Goal: Information Seeking & Learning: Learn about a topic

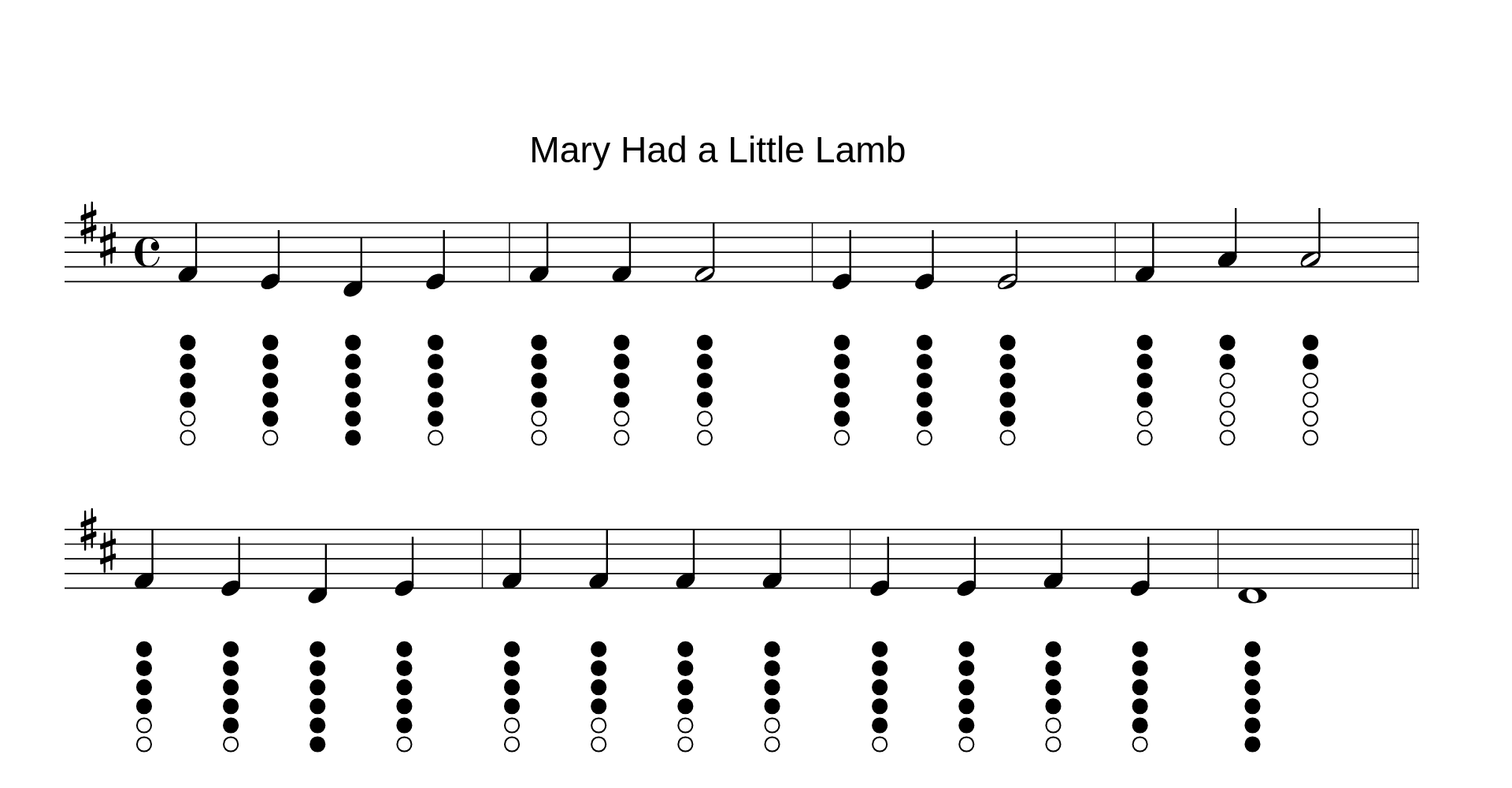
scroll to position [273, 0]
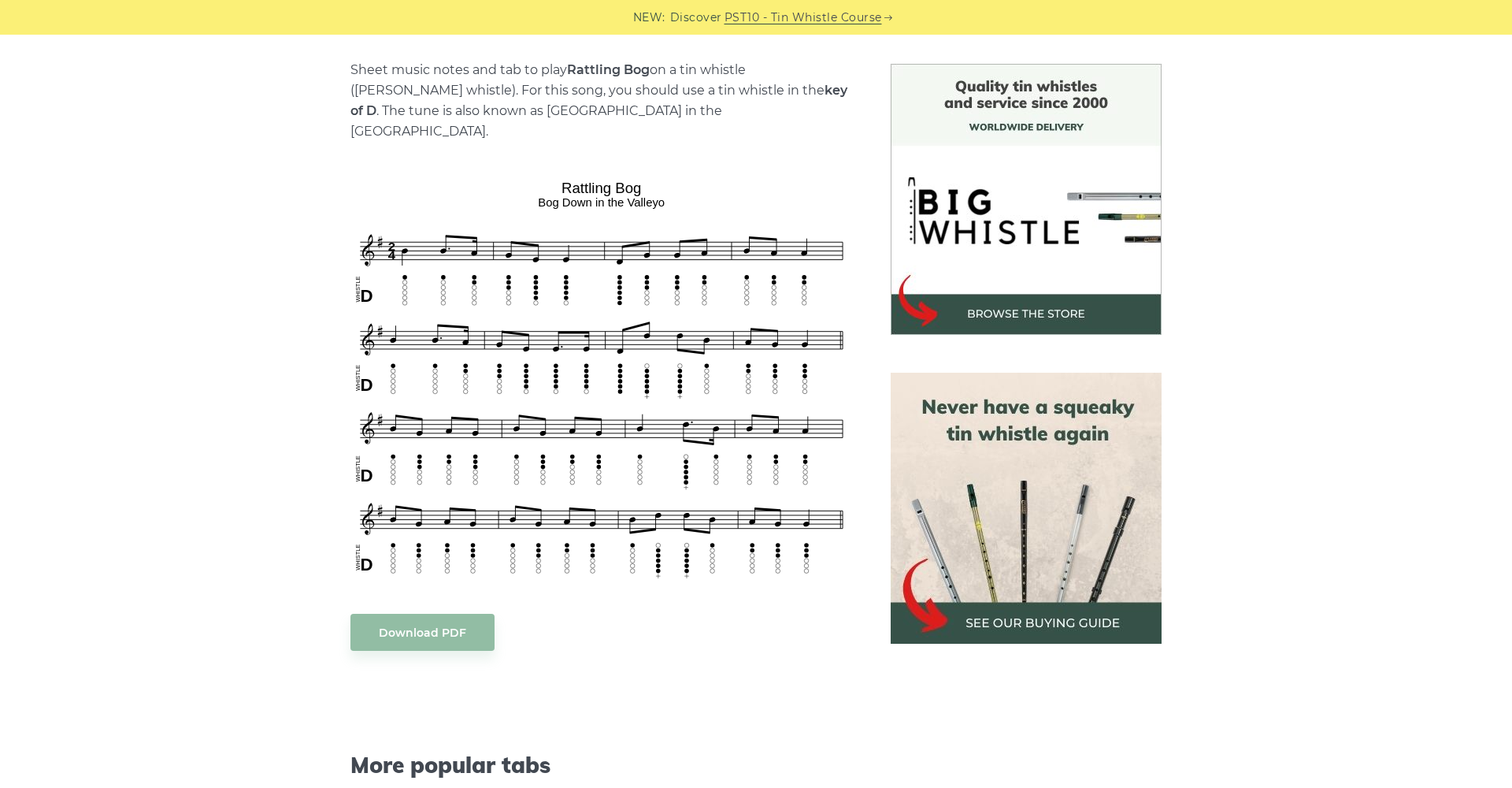
scroll to position [213, 0]
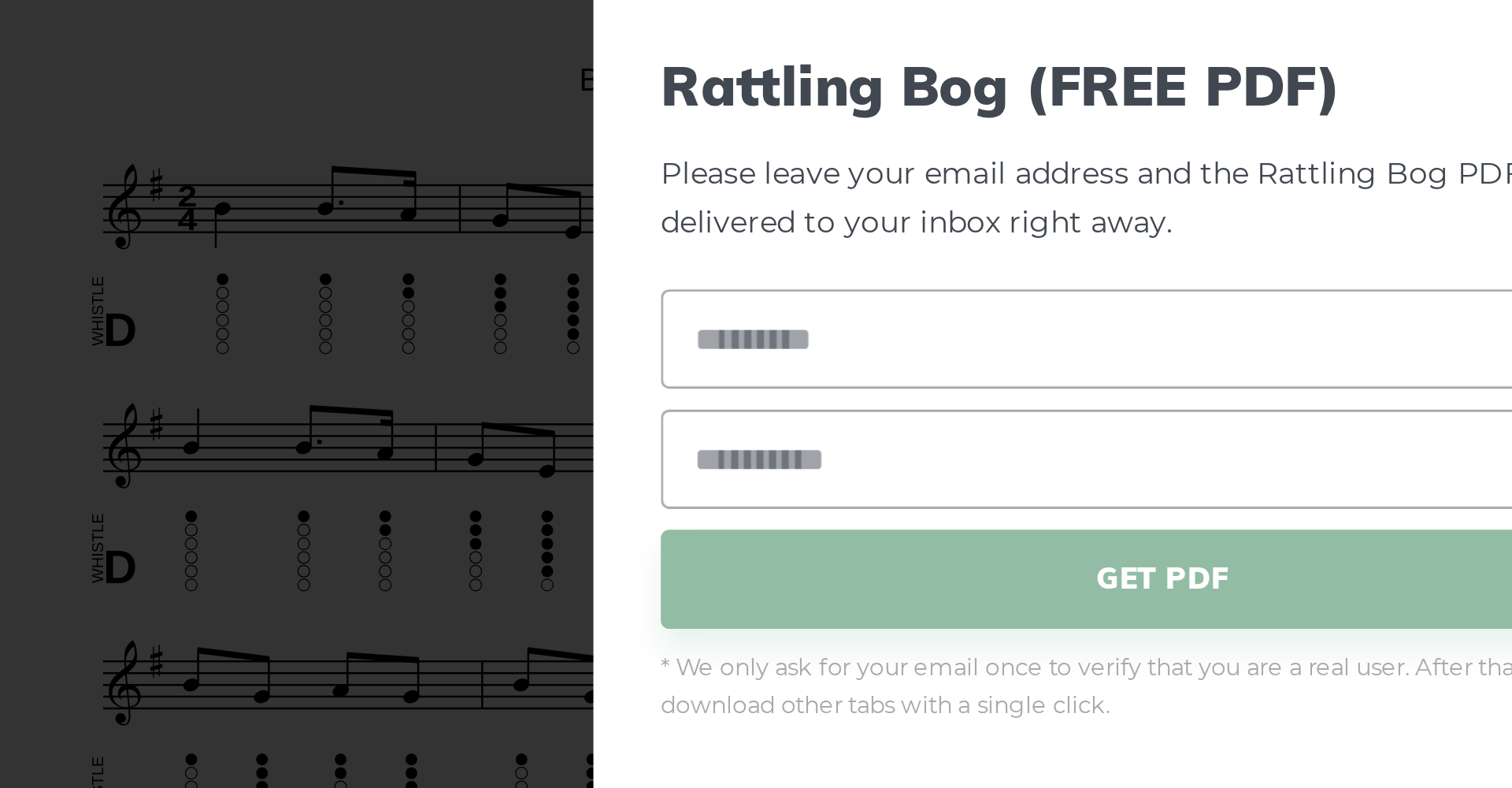
drag, startPoint x: 45, startPoint y: 116, endPoint x: 217, endPoint y: 127, distance: 172.4
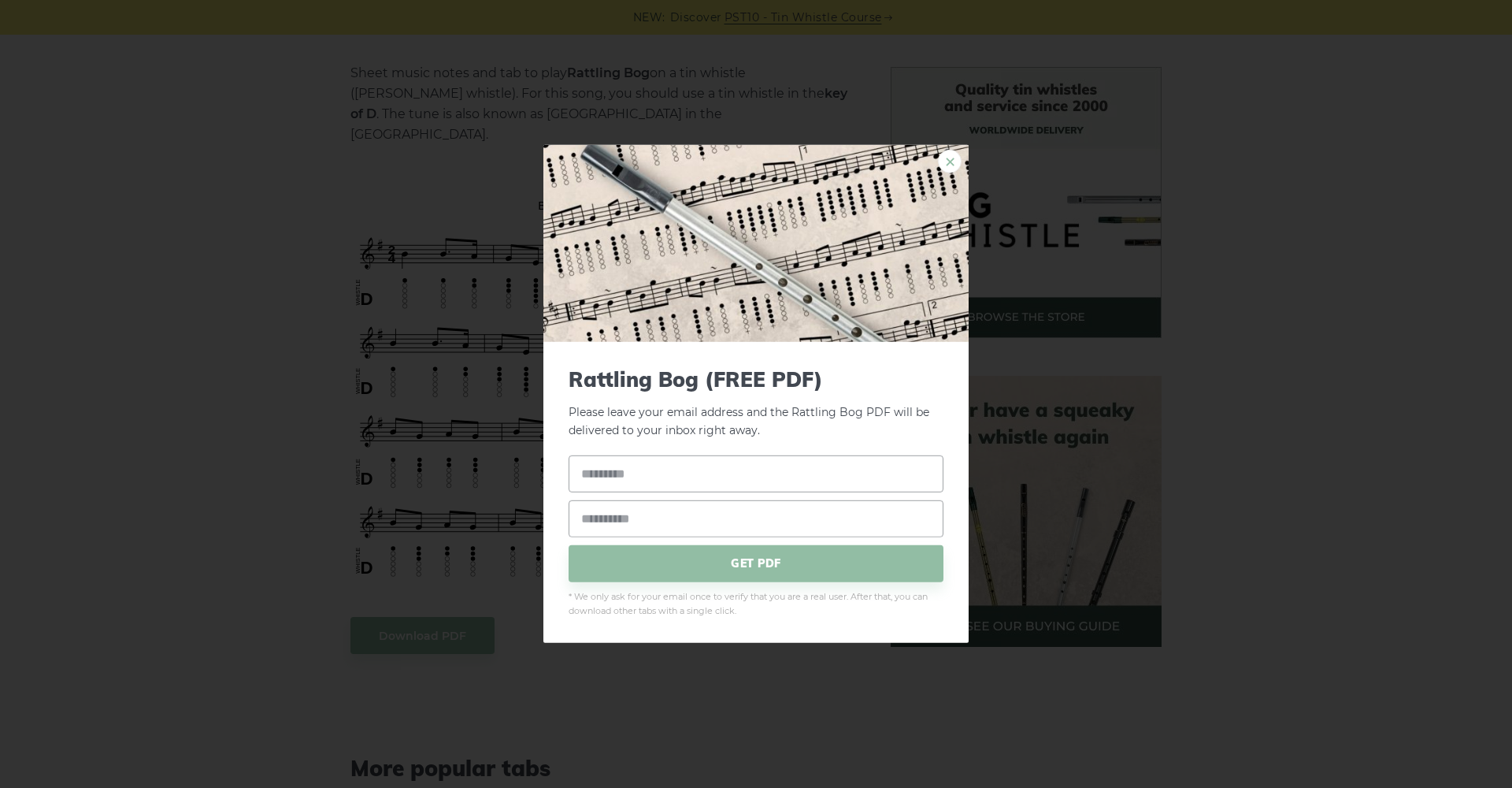
click at [949, 163] on link "×" at bounding box center [949, 161] width 24 height 24
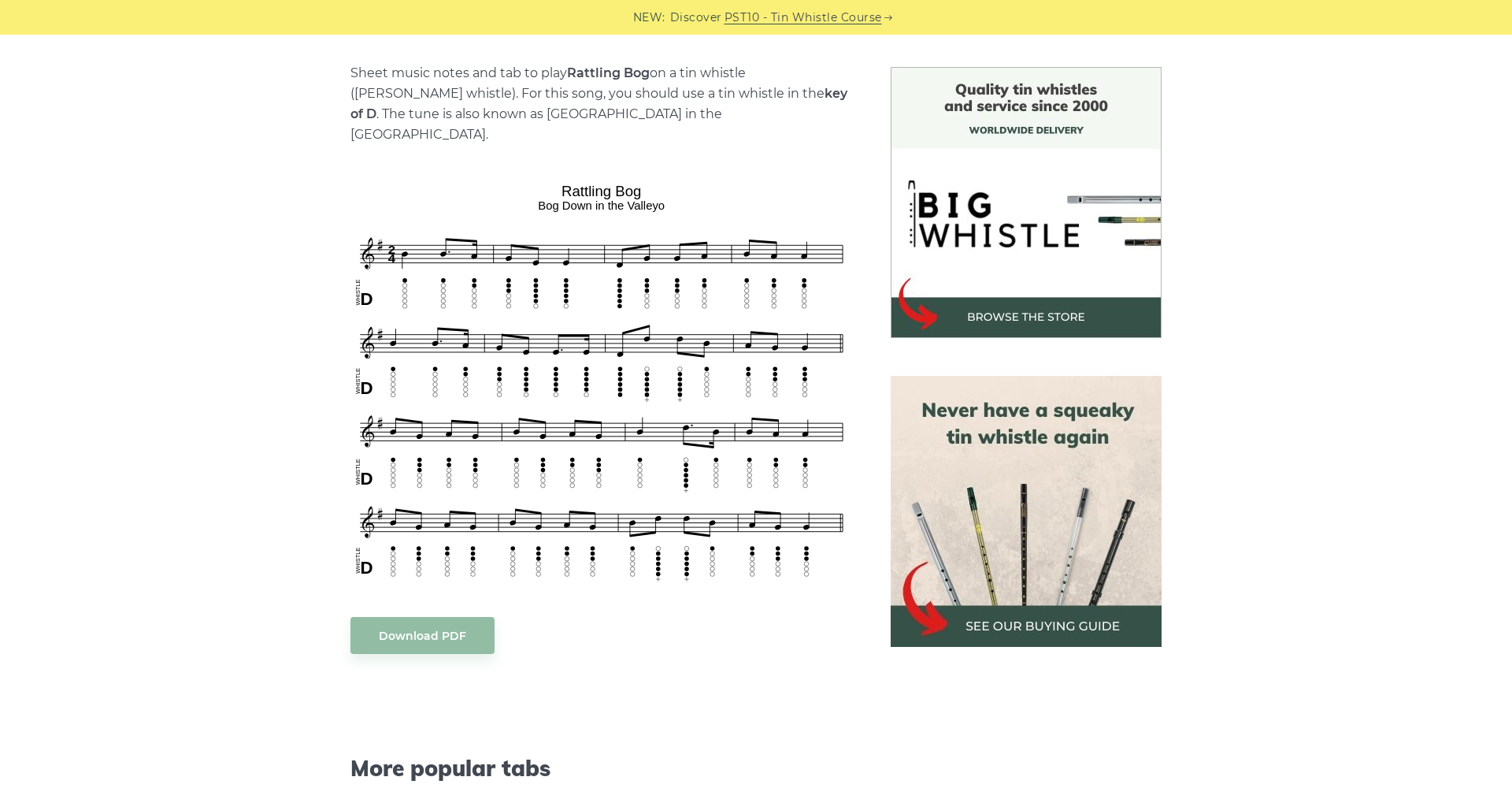
scroll to position [216, 0]
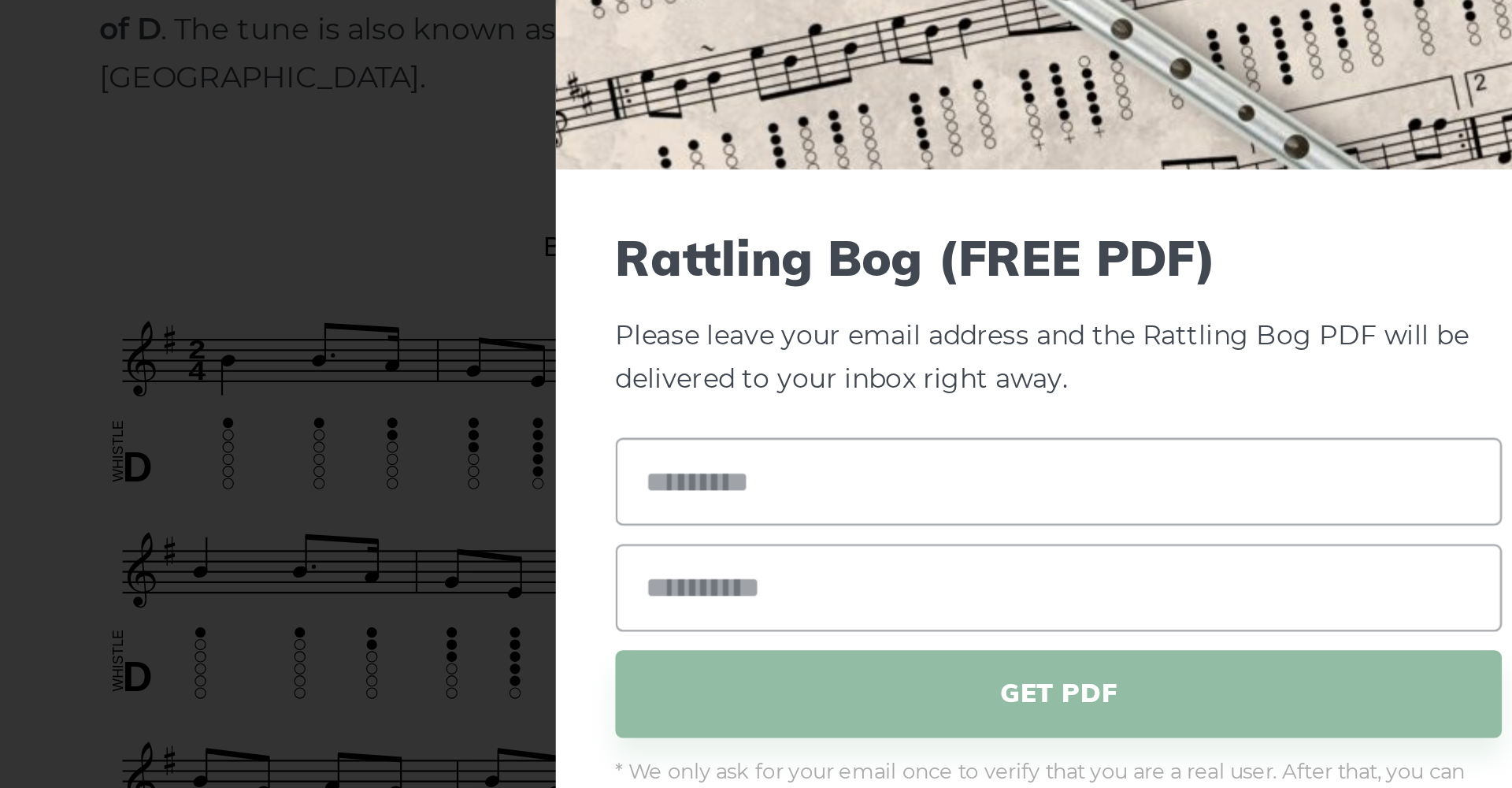
drag, startPoint x: 289, startPoint y: 148, endPoint x: 184, endPoint y: 130, distance: 106.5
click at [184, 130] on div "× Rattling Bog (FREE PDF) Please leave your email address and the Rattling Bog …" at bounding box center [756, 394] width 1512 height 788
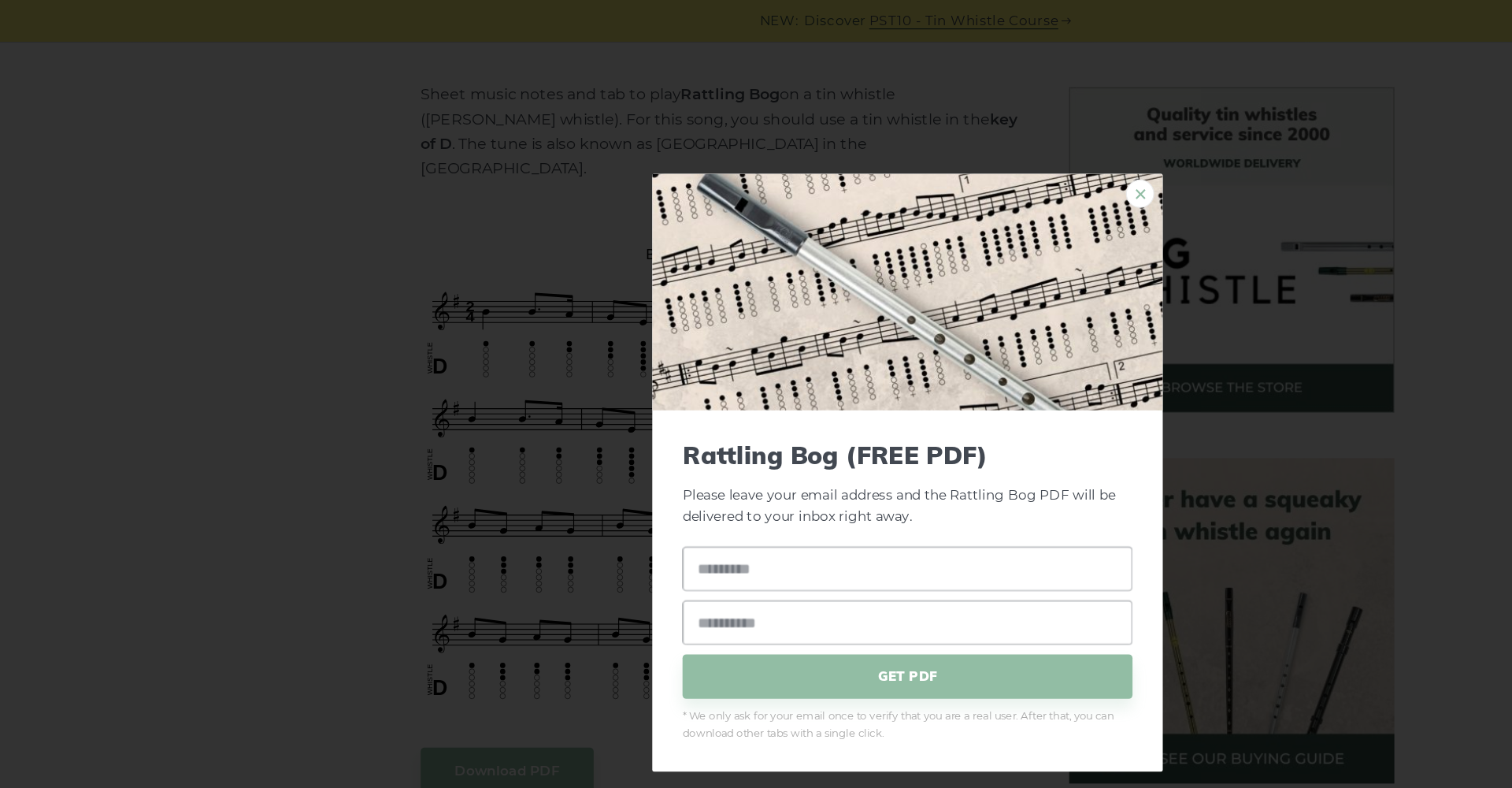
click at [949, 164] on link "×" at bounding box center [949, 161] width 24 height 24
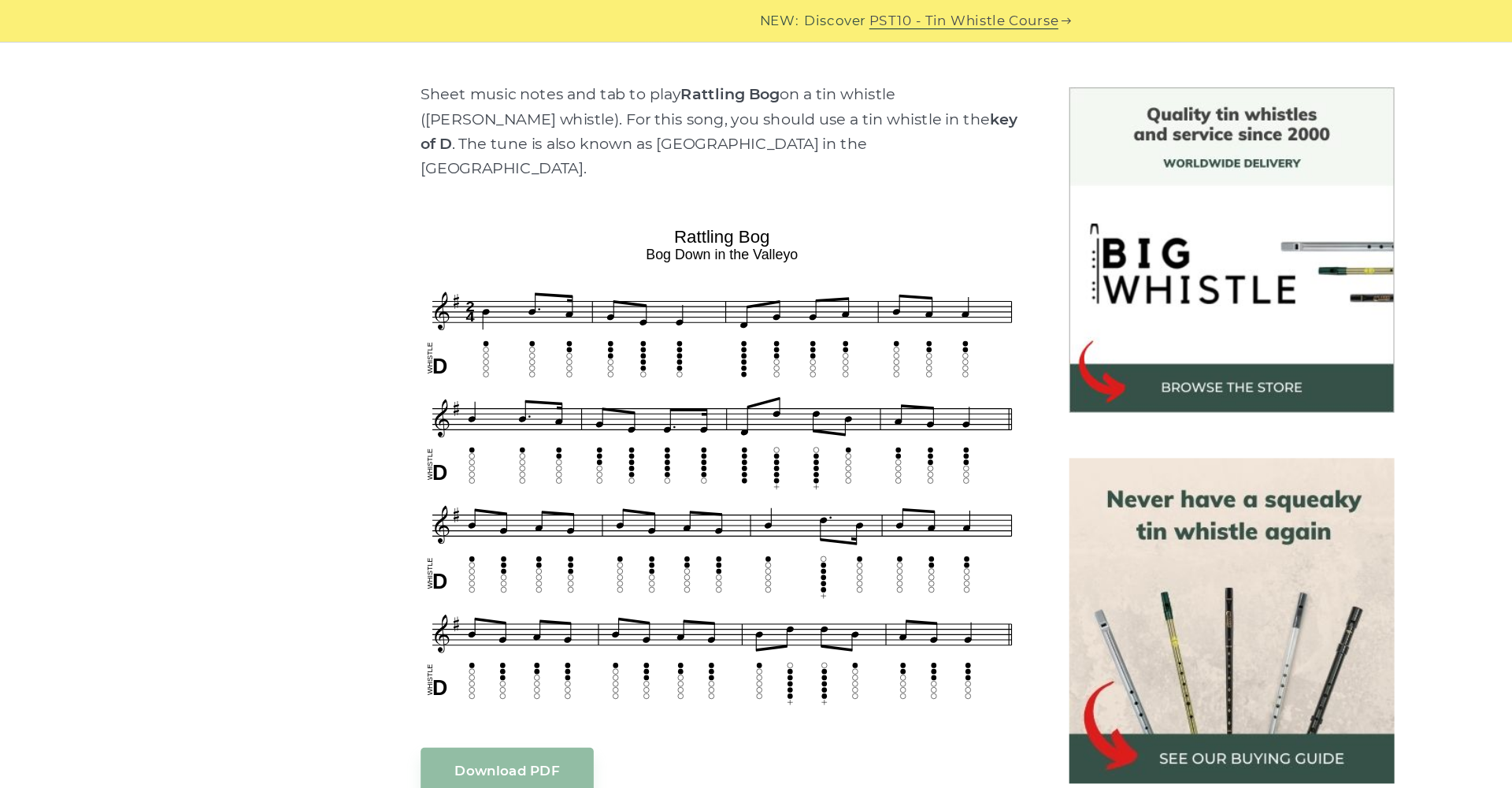
scroll to position [249, 0]
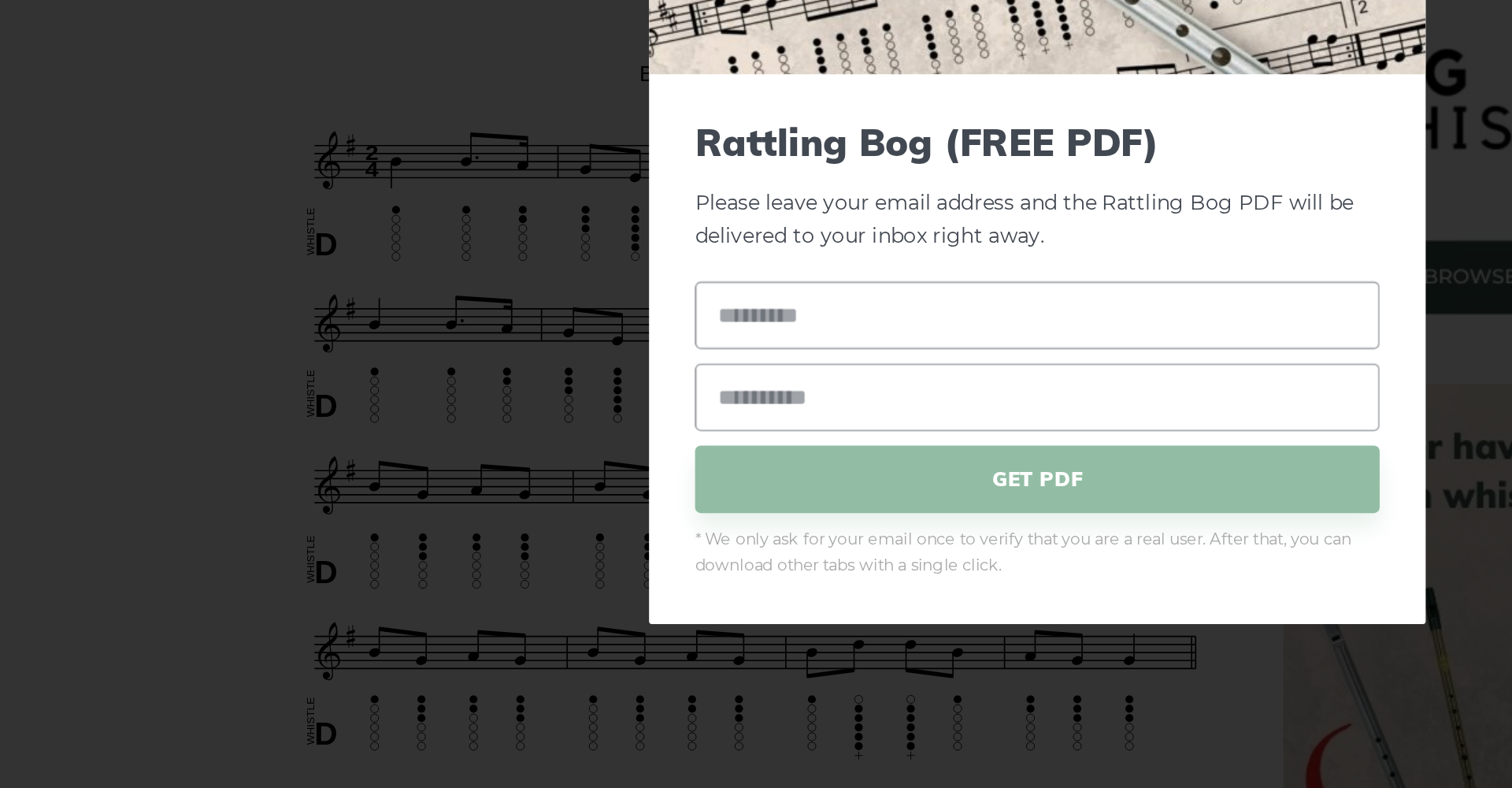
drag, startPoint x: 214, startPoint y: 111, endPoint x: 230, endPoint y: 111, distance: 16.0
click at [230, 111] on div "× Rattling Bog (FREE PDF) Please leave your email address and the Rattling Bog …" at bounding box center [756, 394] width 1512 height 788
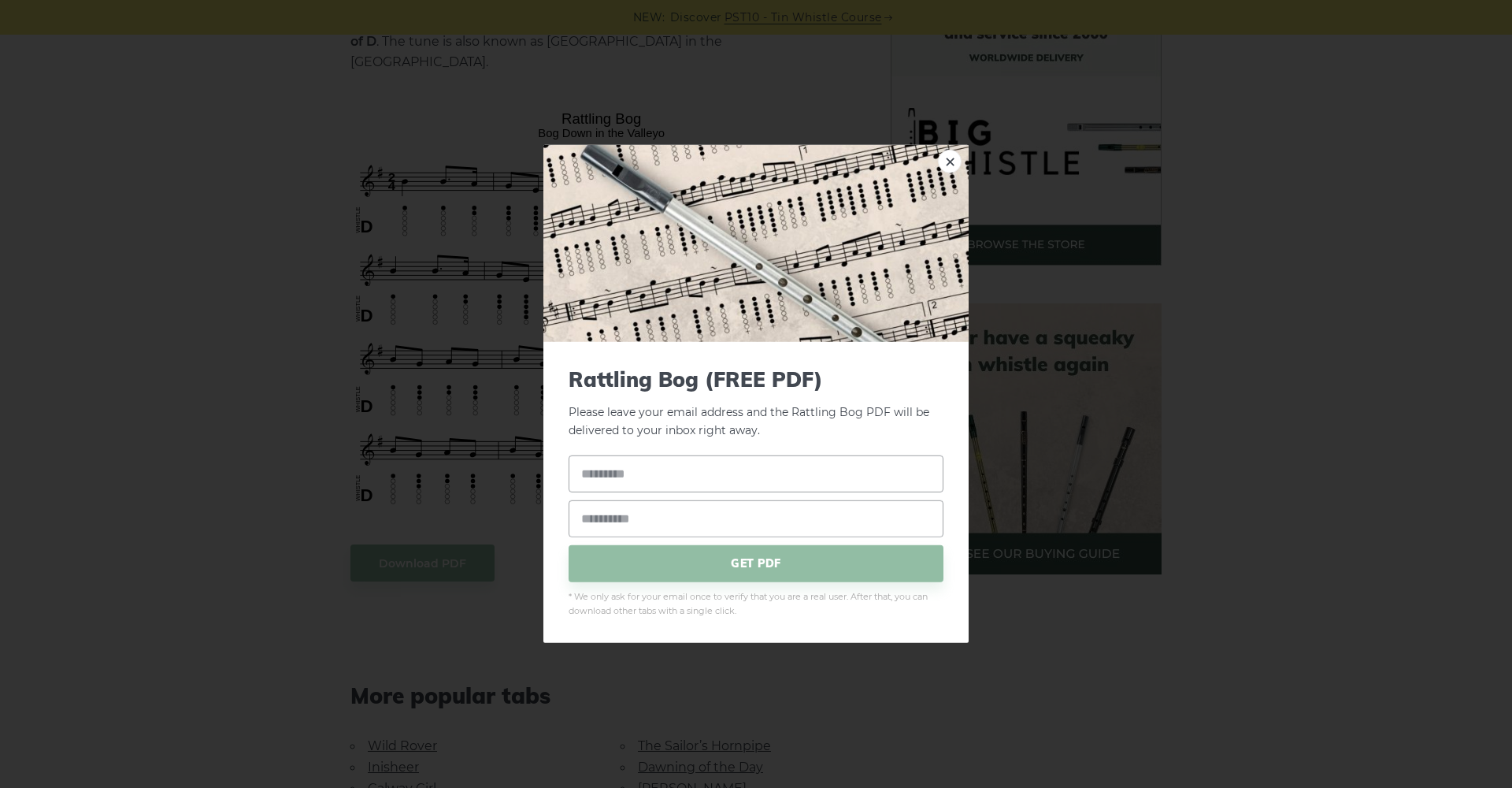
click at [936, 161] on img at bounding box center [756, 243] width 426 height 197
click at [951, 162] on link "×" at bounding box center [949, 161] width 24 height 24
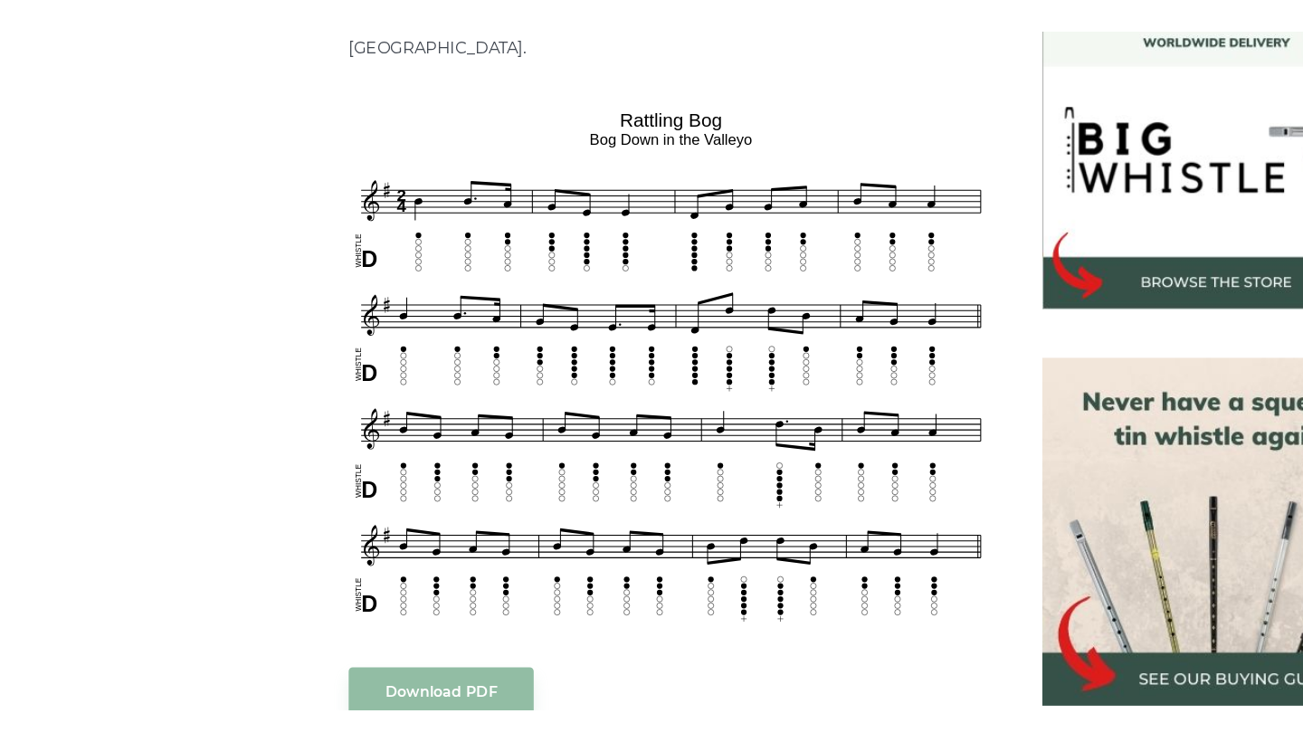
scroll to position [498, 0]
